Goal: Navigation & Orientation: Find specific page/section

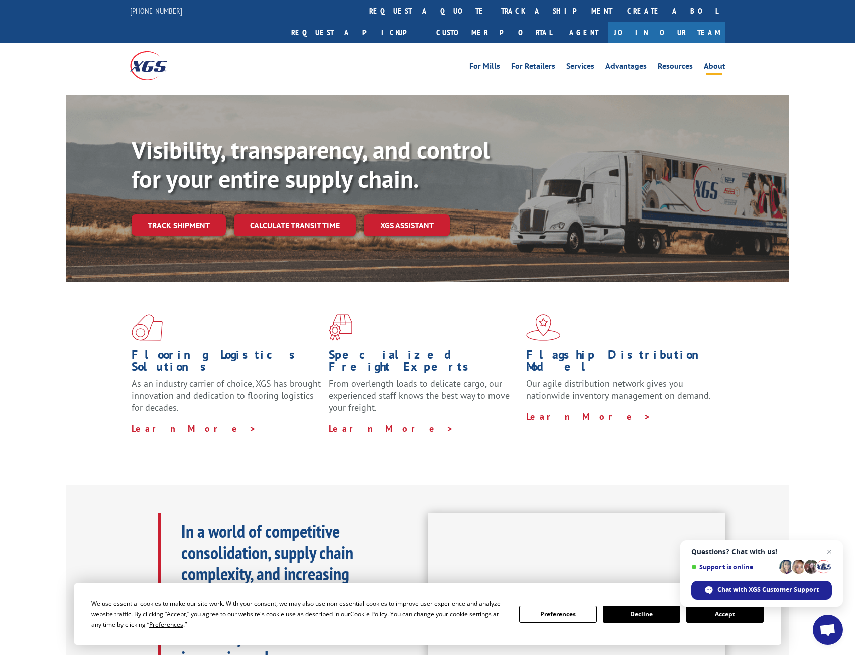
click at [716, 62] on link "About" at bounding box center [715, 67] width 22 height 11
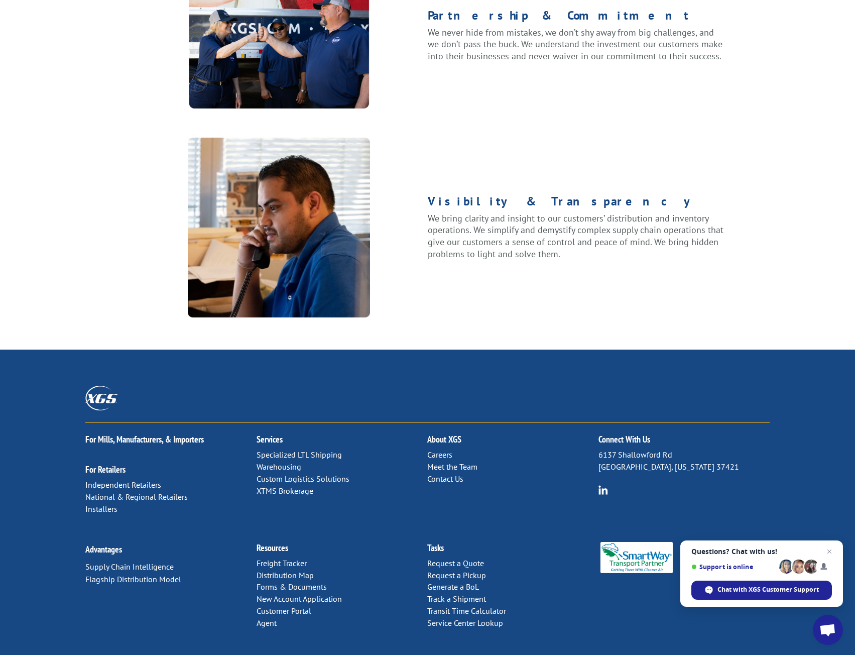
scroll to position [1095, 0]
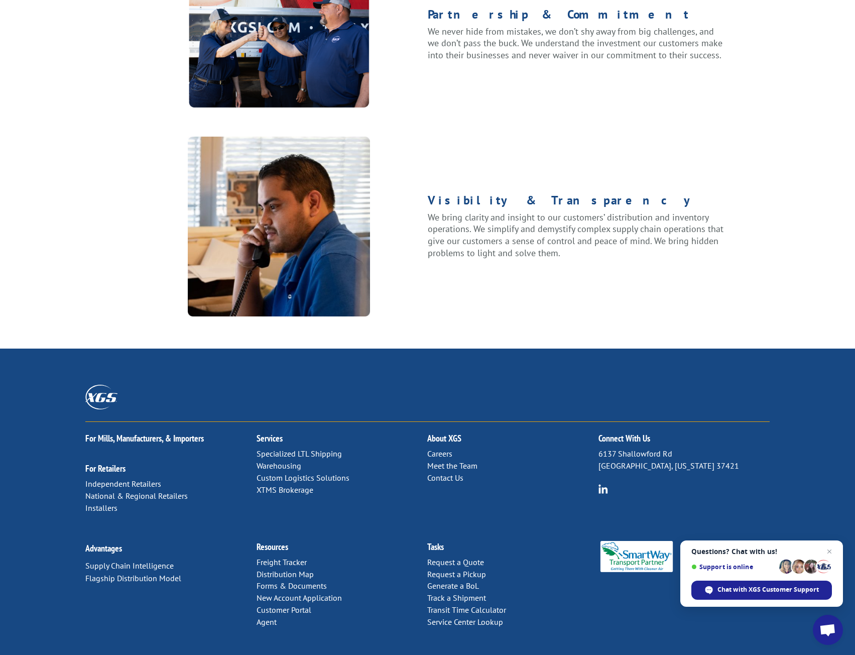
click at [549, 280] on div "Visibility & Transparency We bring clarity and insight to our customers’ distri…" at bounding box center [577, 227] width 298 height 180
click at [465, 460] on link "Meet the Team" at bounding box center [452, 465] width 50 height 10
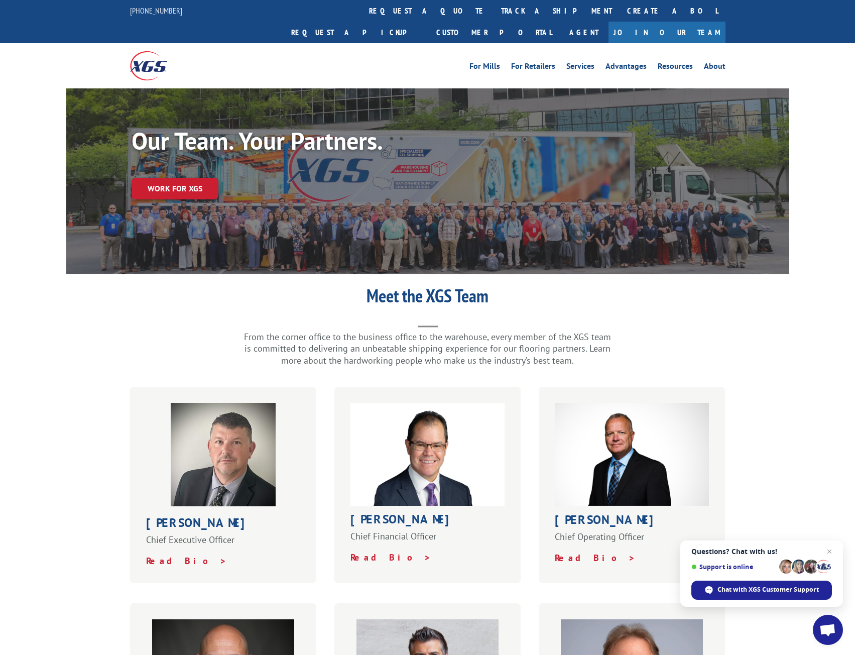
click at [156, 52] on img at bounding box center [148, 65] width 37 height 29
